Goal: Task Accomplishment & Management: Use online tool/utility

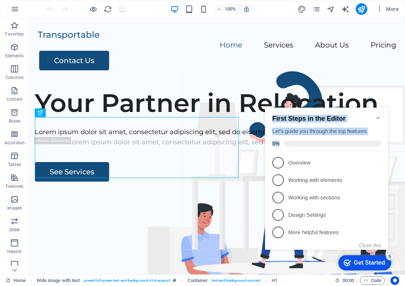
click at [379, 112] on div "First Steps in the Editor Let's guide you through the top features 0%" at bounding box center [326, 130] width 123 height 44
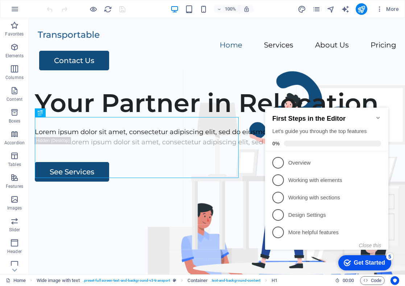
click at [379, 115] on icon "Minimize checklist" at bounding box center [378, 118] width 6 height 6
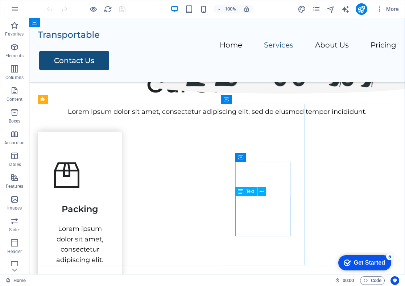
scroll to position [296, 0]
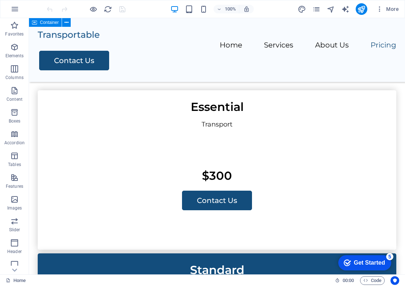
scroll to position [1451, 0]
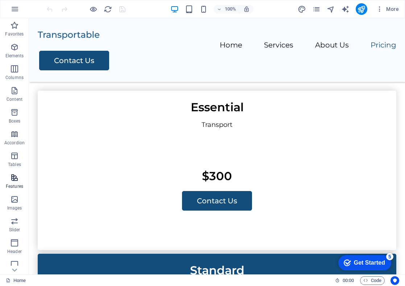
click at [18, 181] on icon "button" at bounding box center [14, 177] width 9 height 9
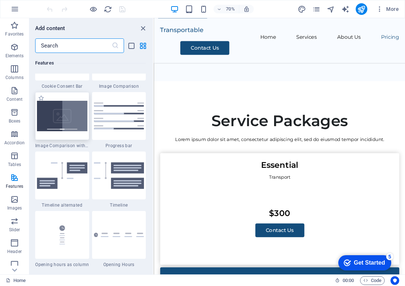
scroll to position [2992, 0]
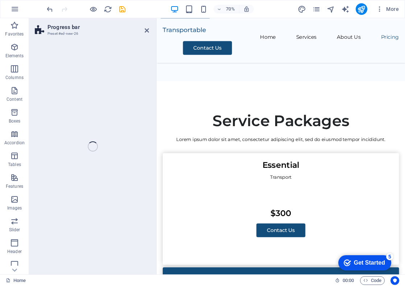
select select "rem"
select select "px"
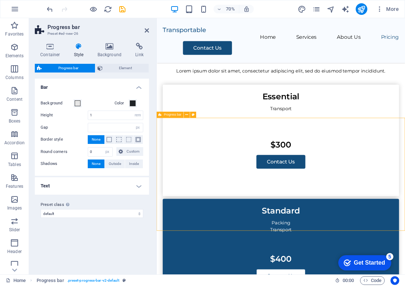
scroll to position [1450, 0]
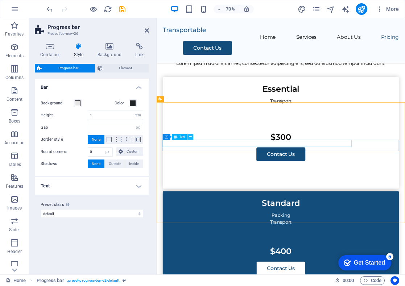
click at [191, 135] on icon at bounding box center [190, 136] width 3 height 5
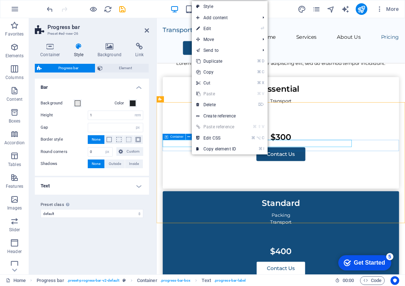
click at [167, 136] on icon at bounding box center [167, 137] width 4 height 6
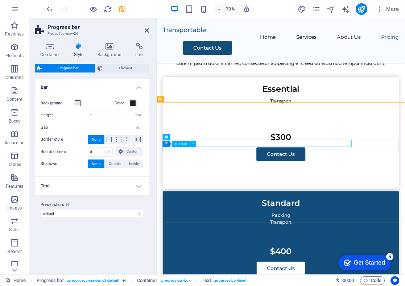
click at [177, 144] on icon at bounding box center [176, 144] width 4 height 6
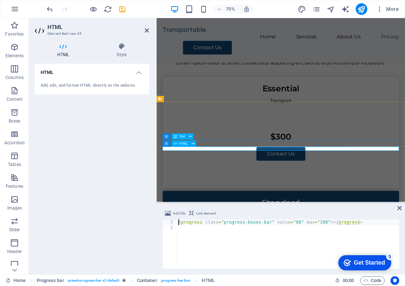
click at [177, 144] on icon at bounding box center [176, 144] width 4 height 6
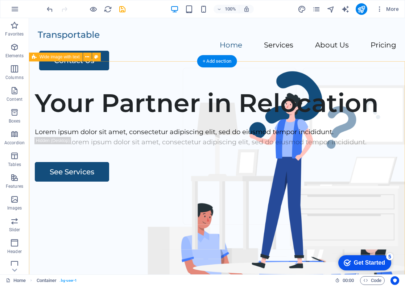
scroll to position [0, 0]
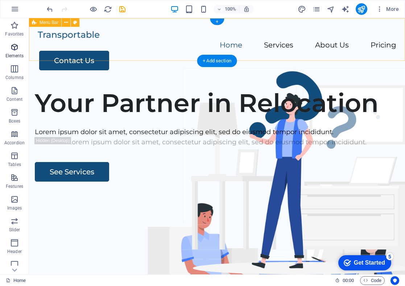
click at [14, 51] on icon "button" at bounding box center [14, 47] width 9 height 9
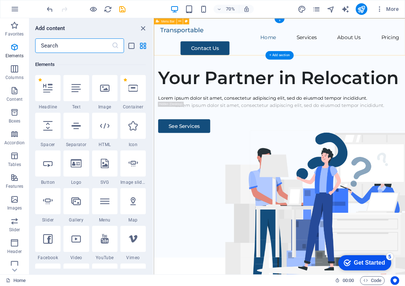
scroll to position [77, 0]
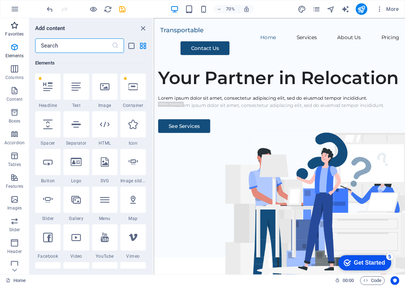
click at [21, 25] on span "Favorites" at bounding box center [14, 29] width 29 height 17
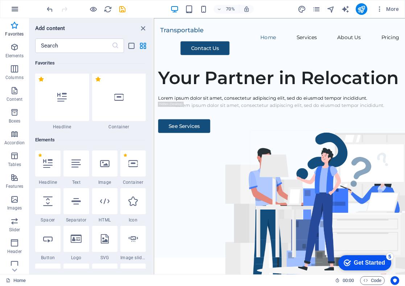
scroll to position [0, 0]
click at [17, 7] on icon "button" at bounding box center [15, 9] width 9 height 9
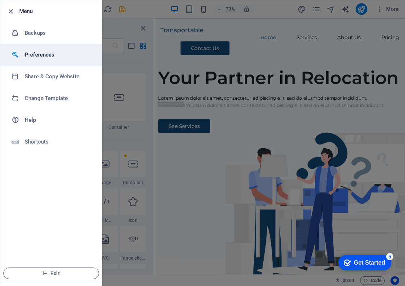
click at [40, 53] on h6 "Preferences" at bounding box center [58, 54] width 67 height 9
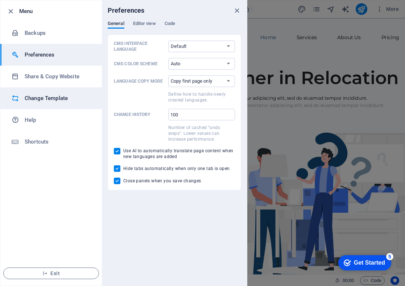
click at [52, 92] on li "Change Template" at bounding box center [51, 98] width 102 height 22
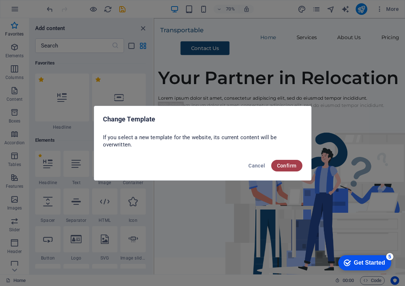
click at [286, 161] on button "Confirm" at bounding box center [286, 166] width 31 height 12
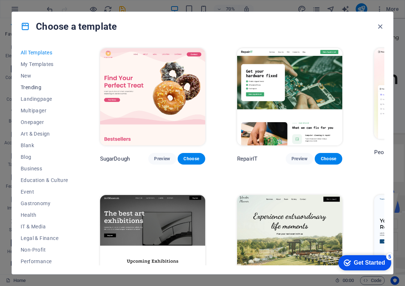
click at [39, 91] on button "Trending" at bounding box center [45, 88] width 48 height 12
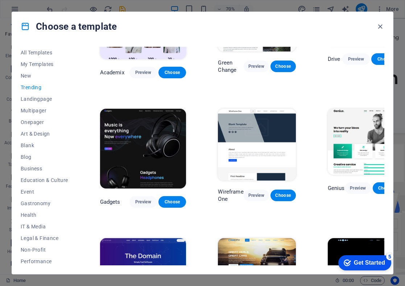
scroll to position [334, 0]
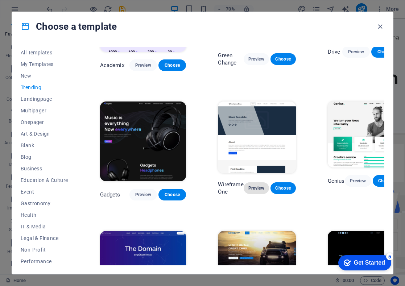
click at [259, 189] on span "Preview" at bounding box center [257, 188] width 14 height 6
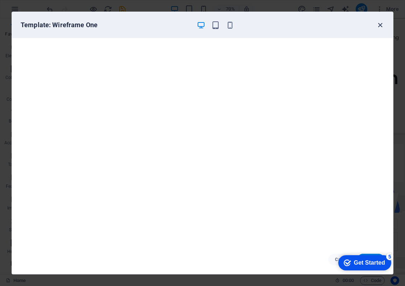
click at [382, 28] on icon "button" at bounding box center [380, 25] width 8 height 8
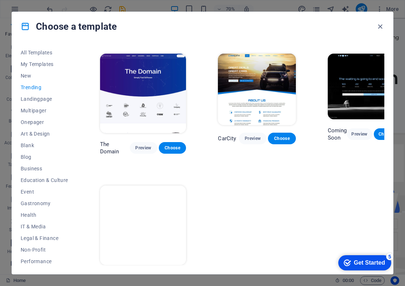
scroll to position [507, 0]
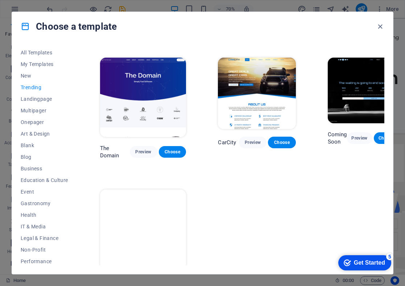
click at [156, 102] on img at bounding box center [143, 97] width 86 height 79
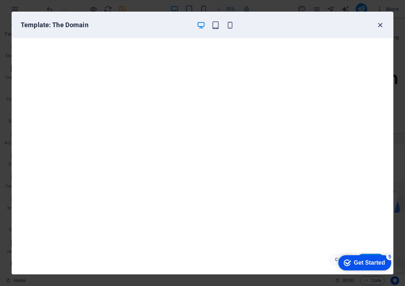
click at [378, 24] on icon "button" at bounding box center [380, 25] width 8 height 8
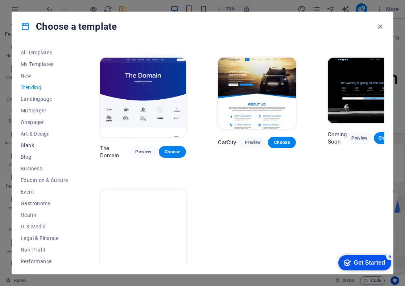
click at [32, 146] on span "Blank" at bounding box center [45, 146] width 48 height 6
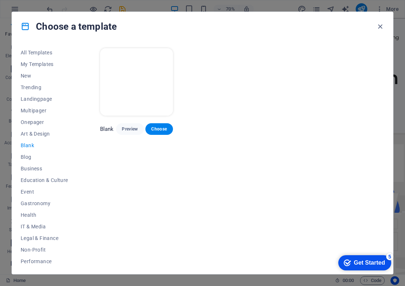
scroll to position [0, 0]
click at [29, 166] on span "Business" at bounding box center [45, 169] width 48 height 6
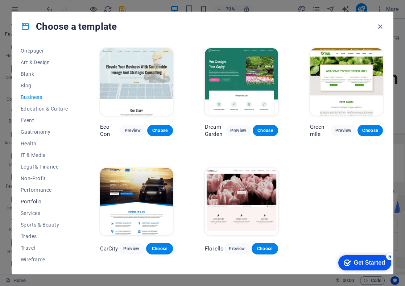
scroll to position [71, 0]
click at [32, 215] on span "Services" at bounding box center [45, 213] width 48 height 6
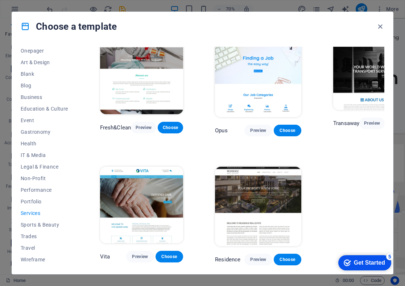
scroll to position [664, 0]
